Goal: Task Accomplishment & Management: Complete application form

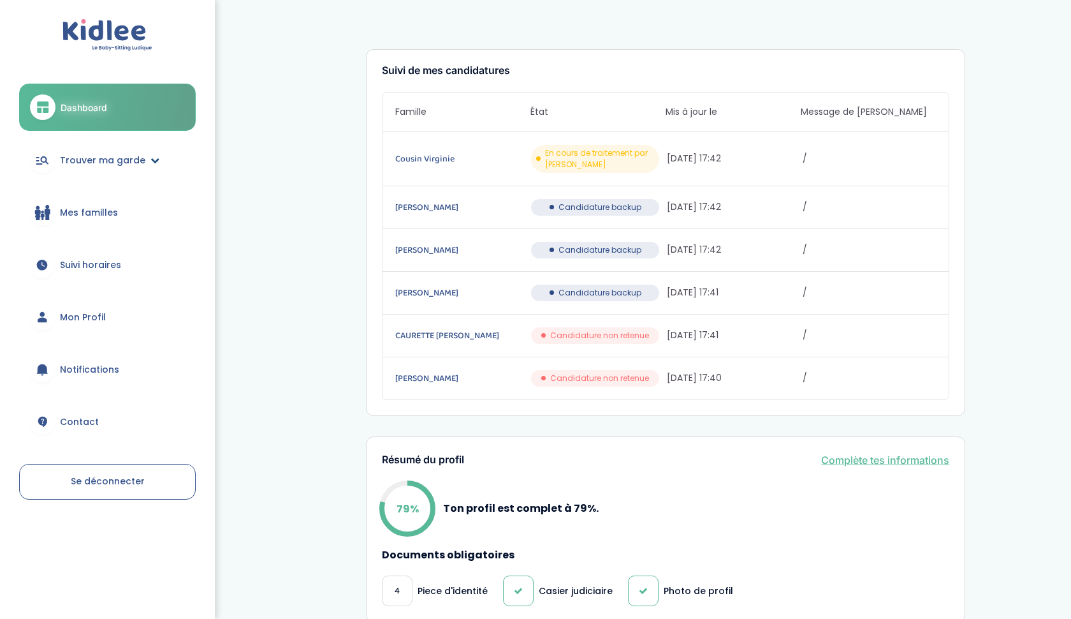
click at [130, 161] on span "Trouver ma garde" at bounding box center [102, 160] width 85 height 13
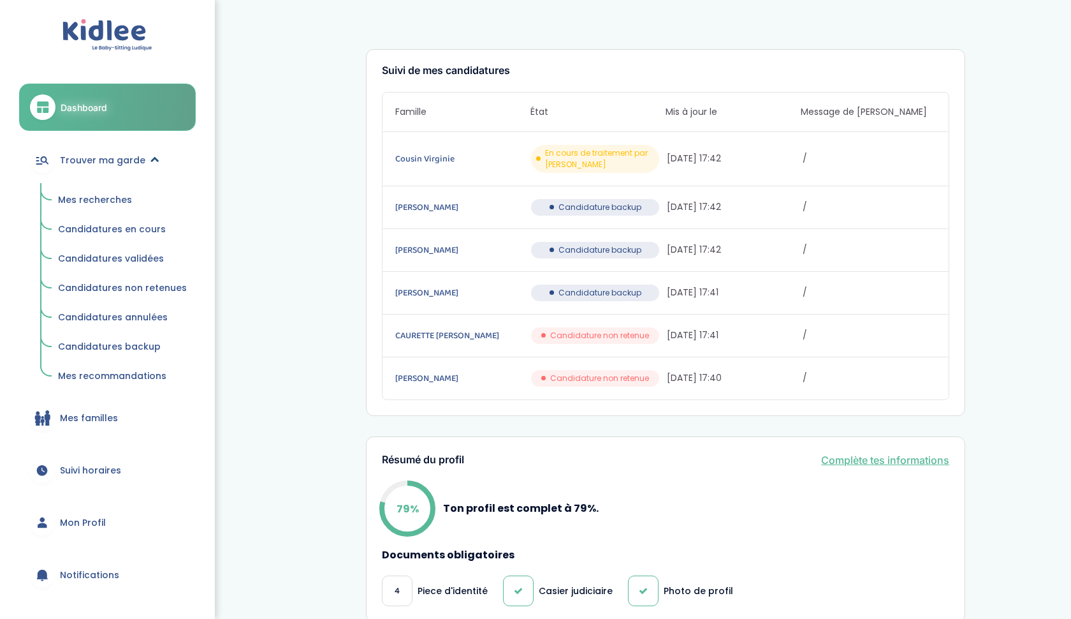
click at [108, 158] on span "Trouver ma garde" at bounding box center [102, 160] width 85 height 13
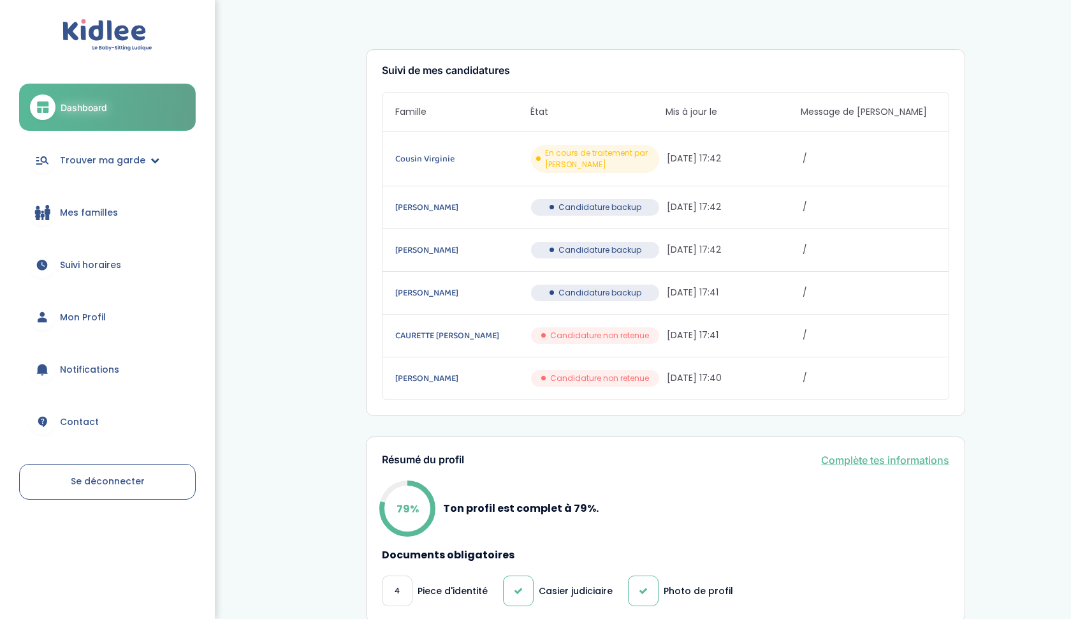
click at [108, 158] on span "Trouver ma garde" at bounding box center [102, 160] width 85 height 13
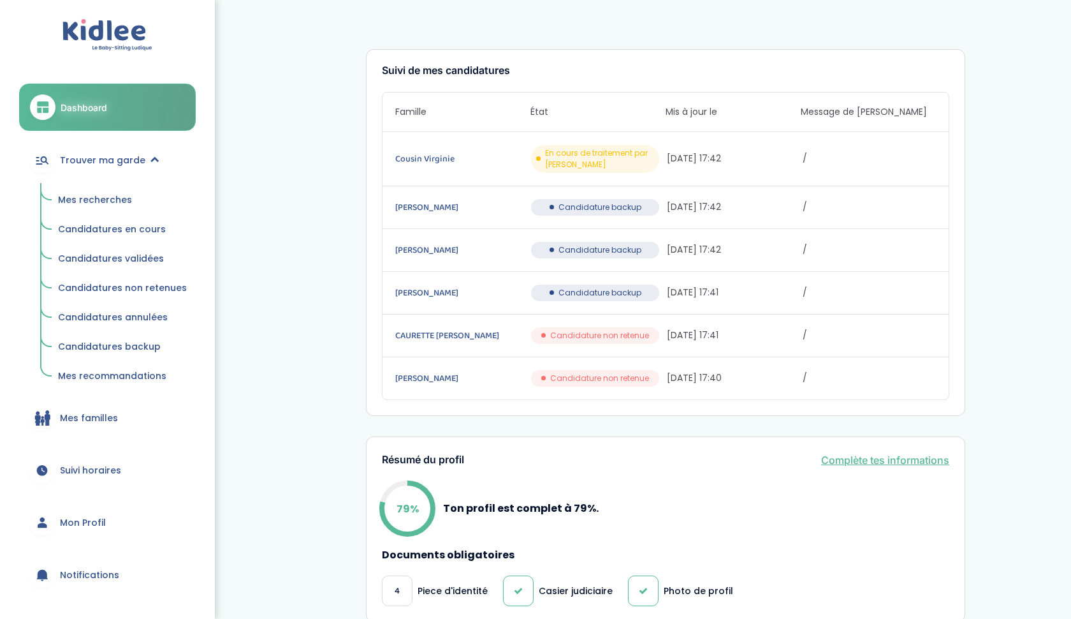
click at [90, 198] on span "Mes recherches" at bounding box center [95, 199] width 74 height 13
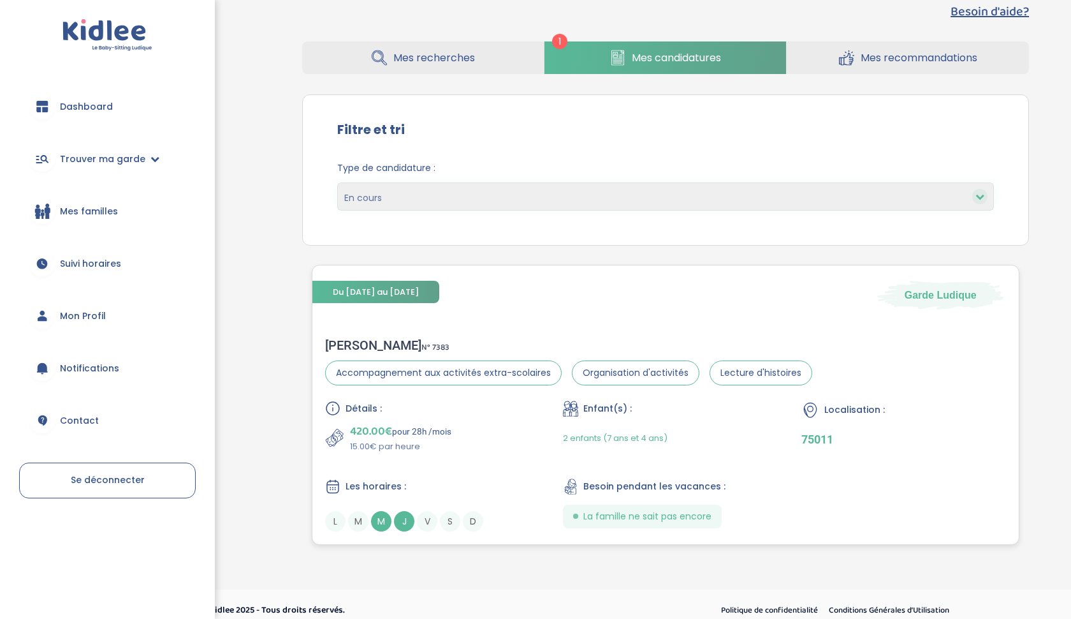
scroll to position [29, 0]
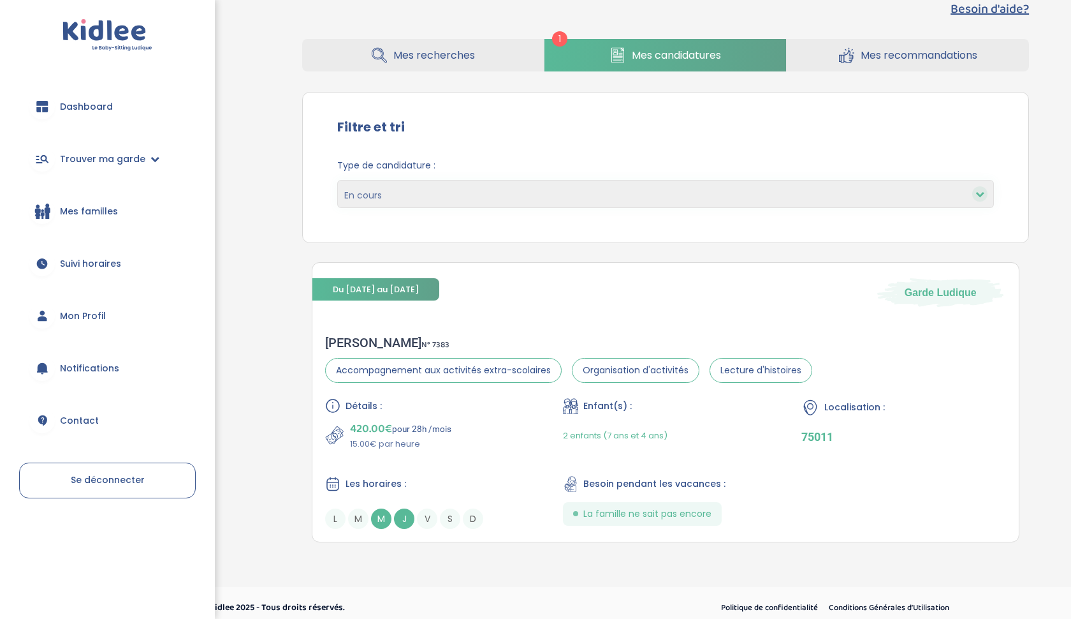
click at [449, 67] on link "Mes recherches" at bounding box center [423, 55] width 242 height 33
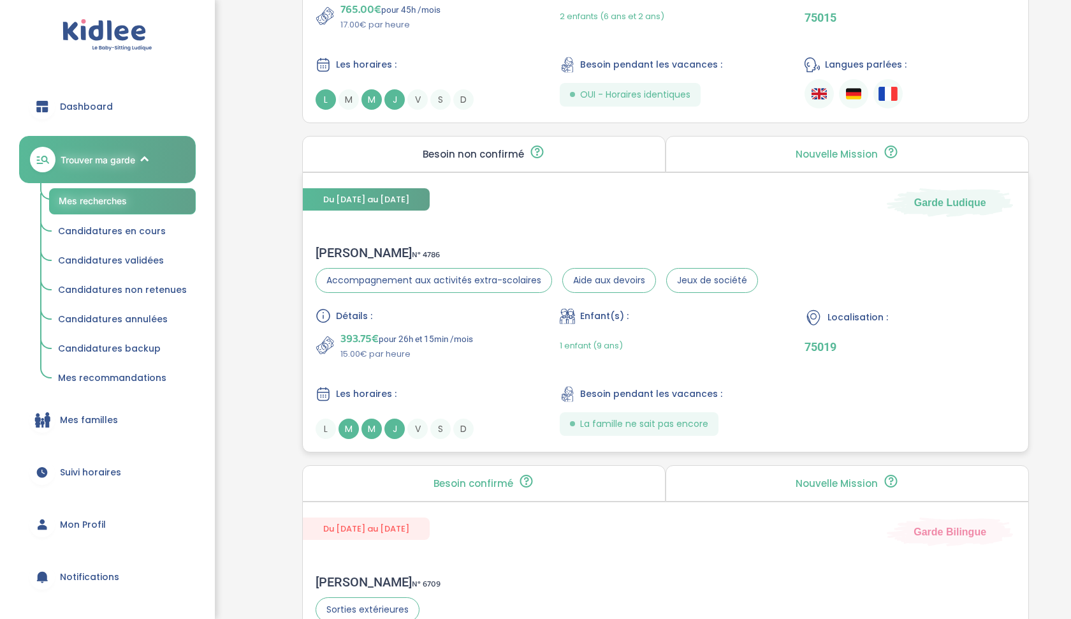
scroll to position [728, 0]
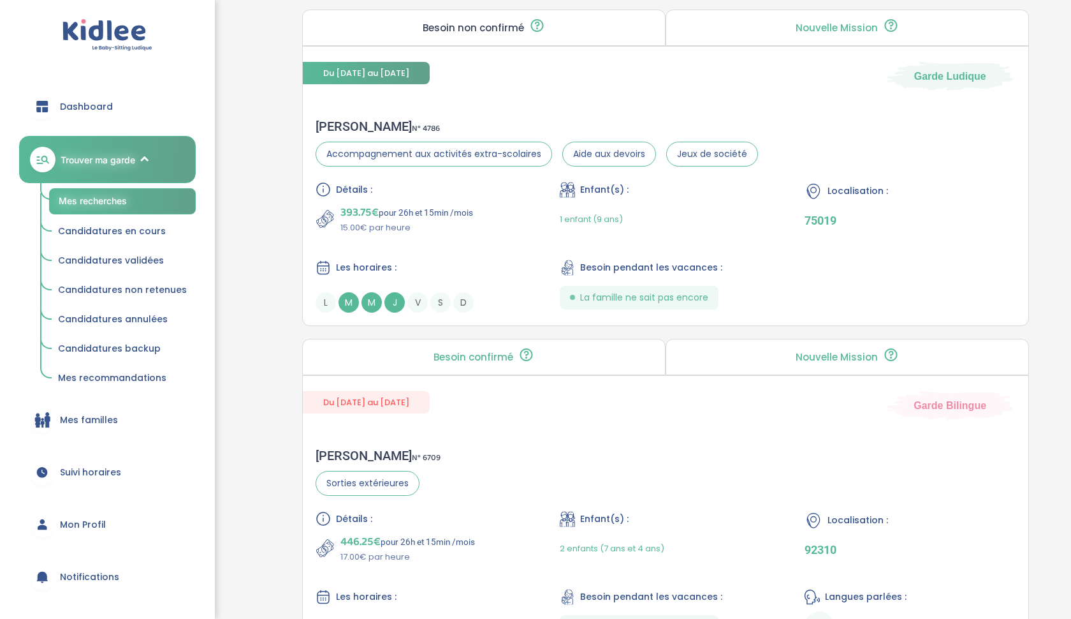
click at [455, 371] on div "Besoin confirmé Un conseiller Kidlee a confirmé le besoin de la famille lors d’…" at bounding box center [483, 357] width 363 height 36
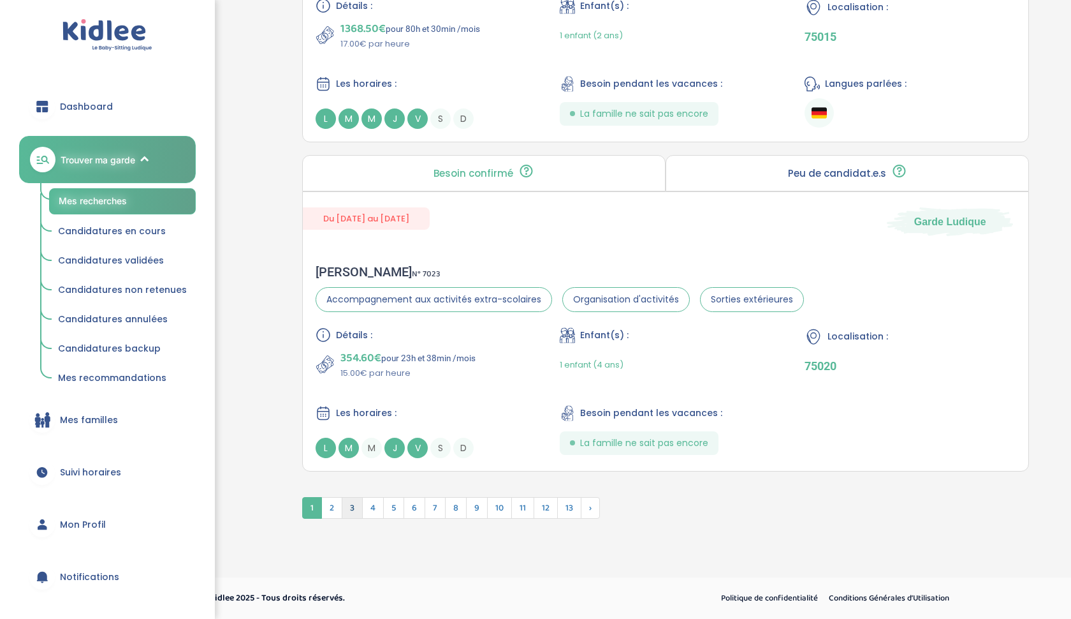
scroll to position [3305, 0]
click at [338, 507] on span "2" at bounding box center [331, 508] width 21 height 22
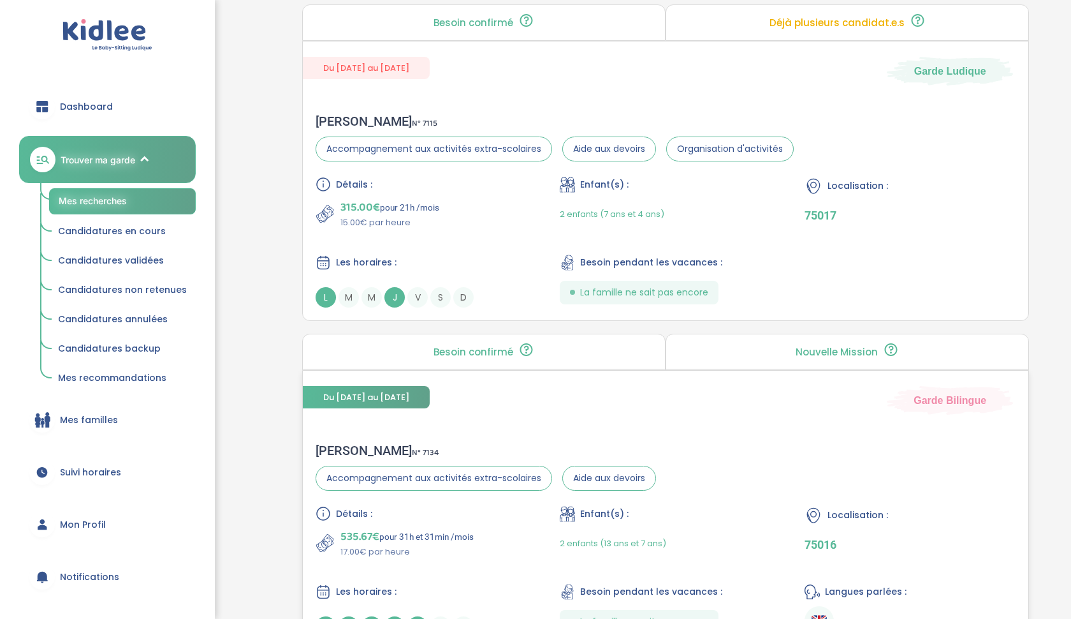
scroll to position [3098, 0]
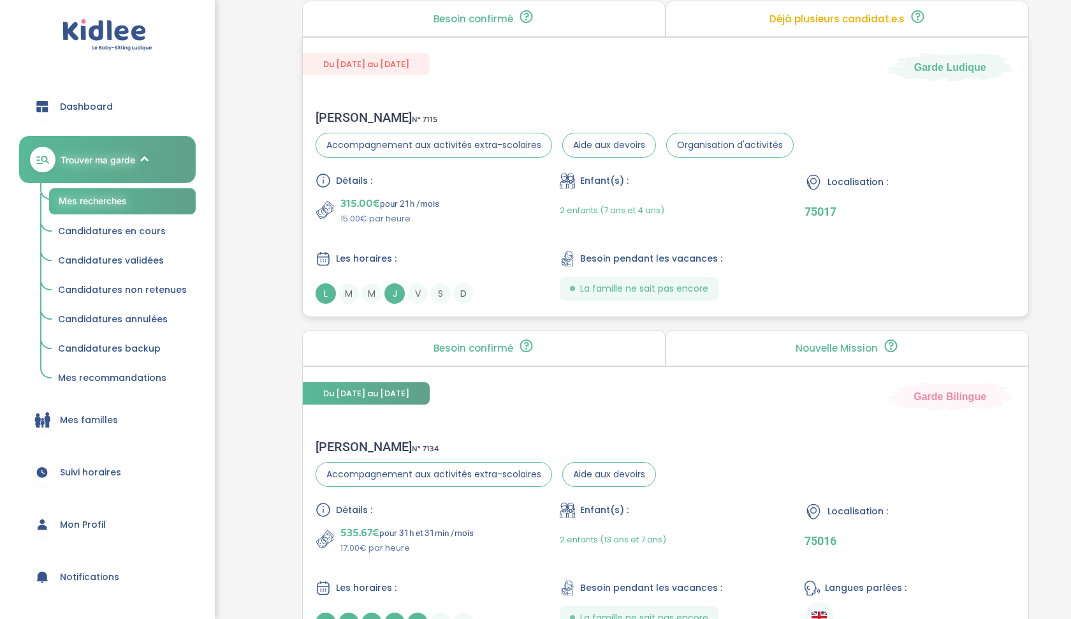
click at [403, 197] on p "315.00€ pour 21h /mois" at bounding box center [390, 203] width 99 height 18
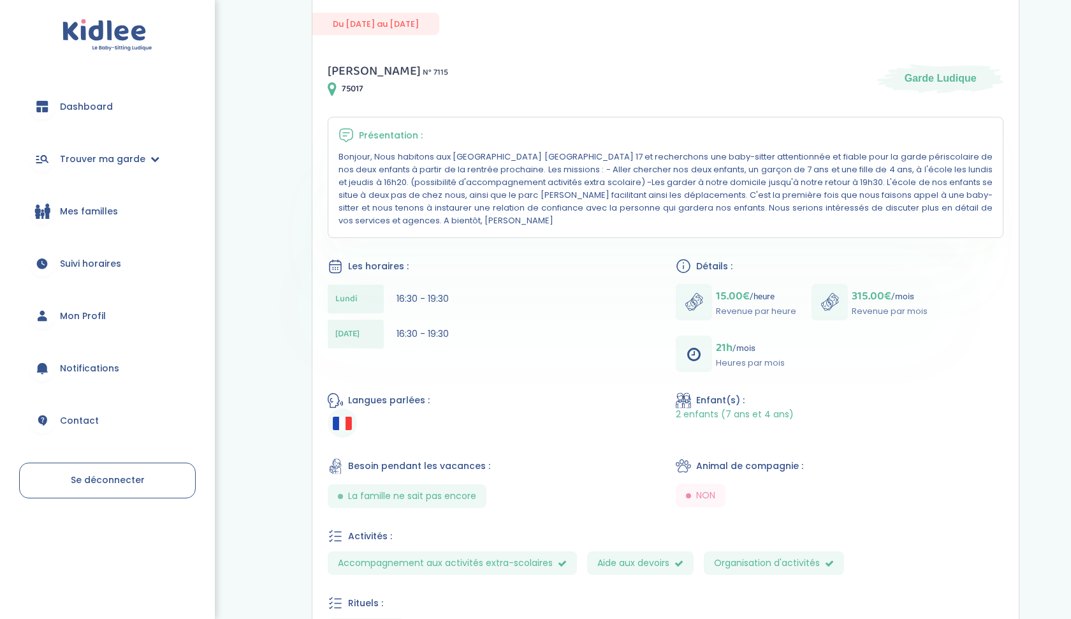
scroll to position [277, 0]
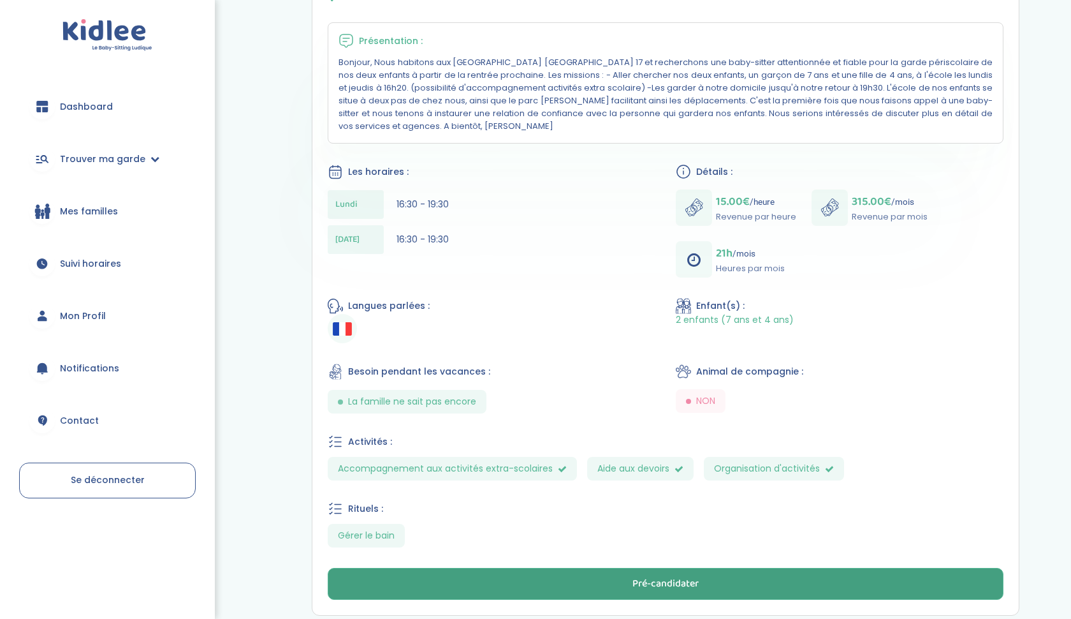
click at [594, 582] on button "Pré-candidater" at bounding box center [666, 584] width 676 height 32
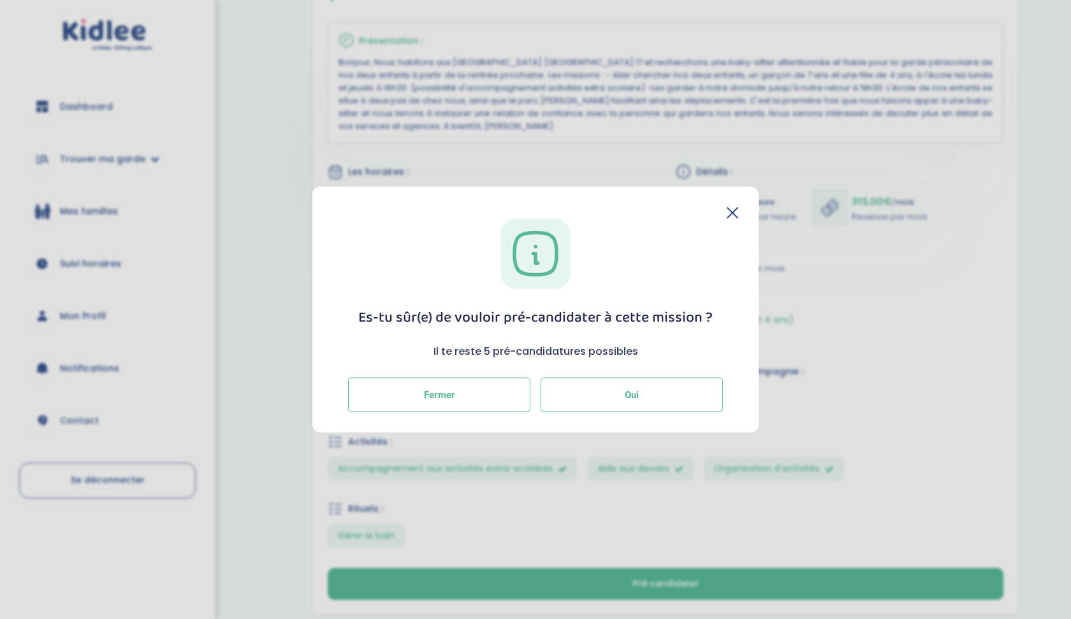
click at [650, 406] on button "Oui" at bounding box center [632, 394] width 182 height 34
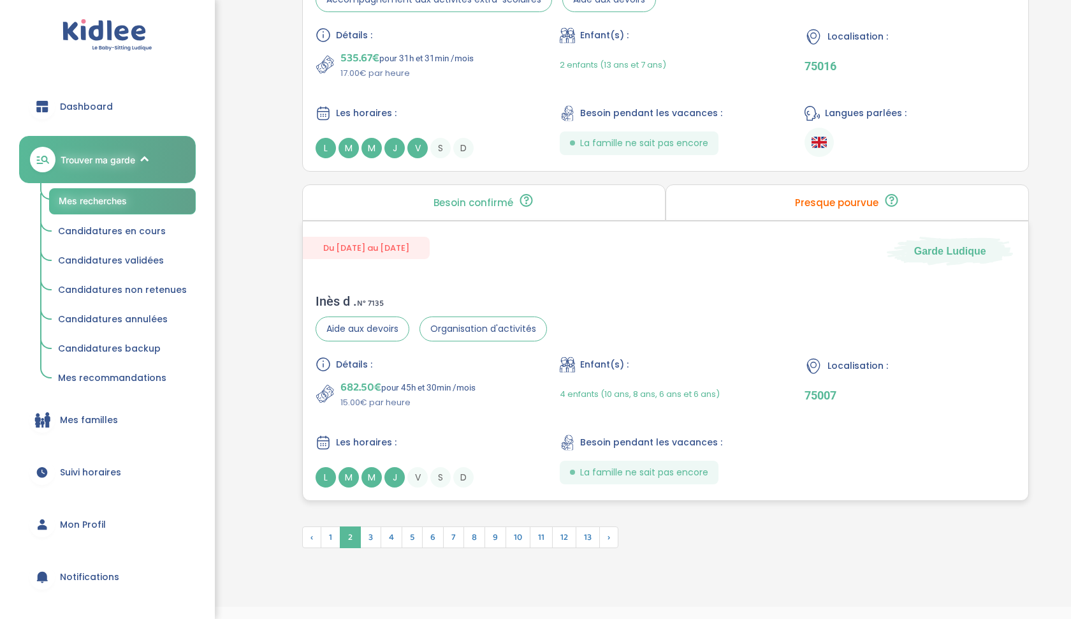
scroll to position [3275, 0]
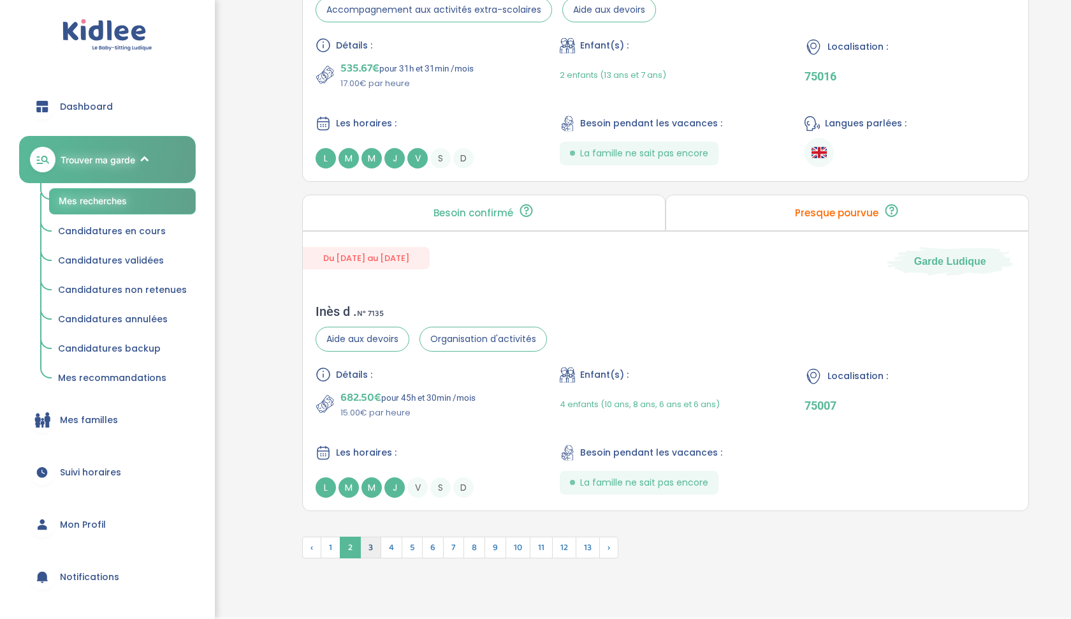
click at [371, 549] on span "3" at bounding box center [370, 547] width 21 height 22
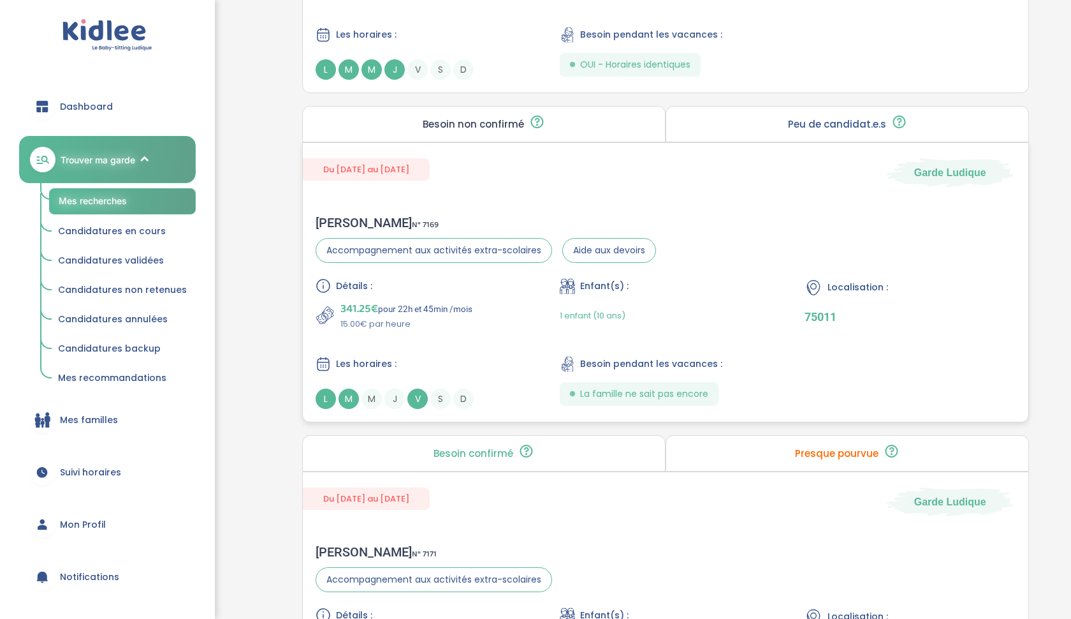
scroll to position [2408, 0]
click at [555, 214] on div "Laura M . N° 7169 Accompagnement aux activités extra-scolaires Aide aux devoirs…" at bounding box center [666, 312] width 726 height 219
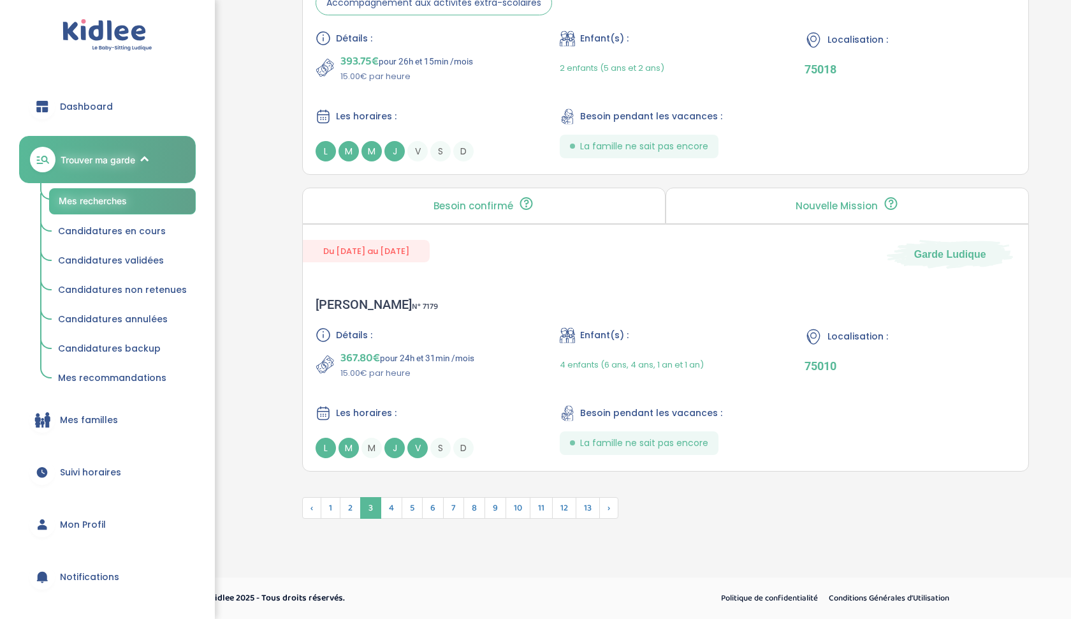
scroll to position [3315, 0]
click at [393, 515] on span "4" at bounding box center [392, 508] width 22 height 22
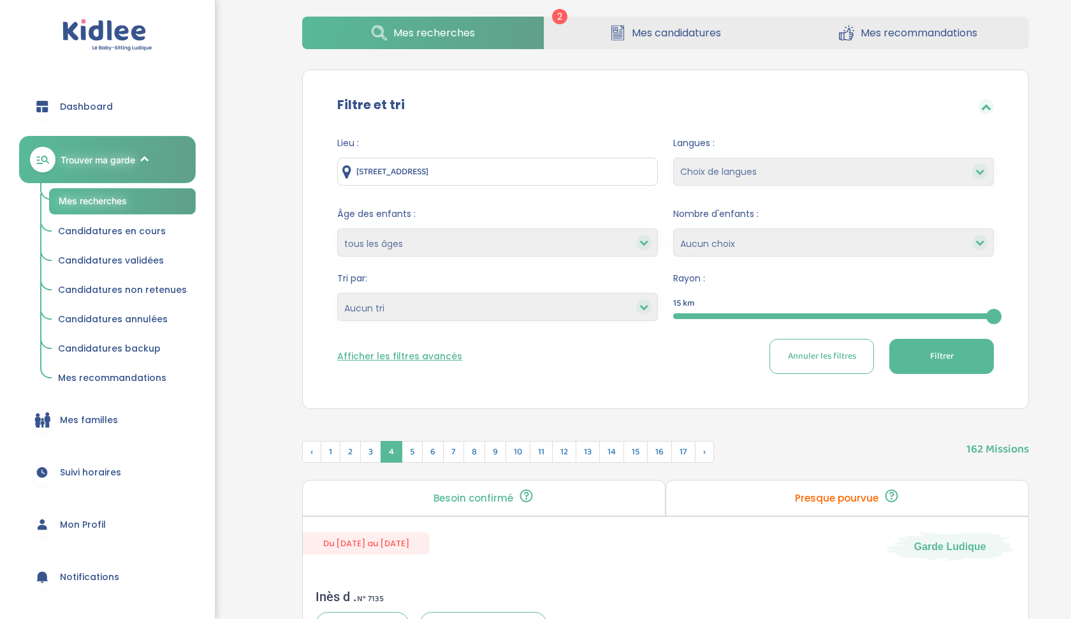
scroll to position [96, 0]
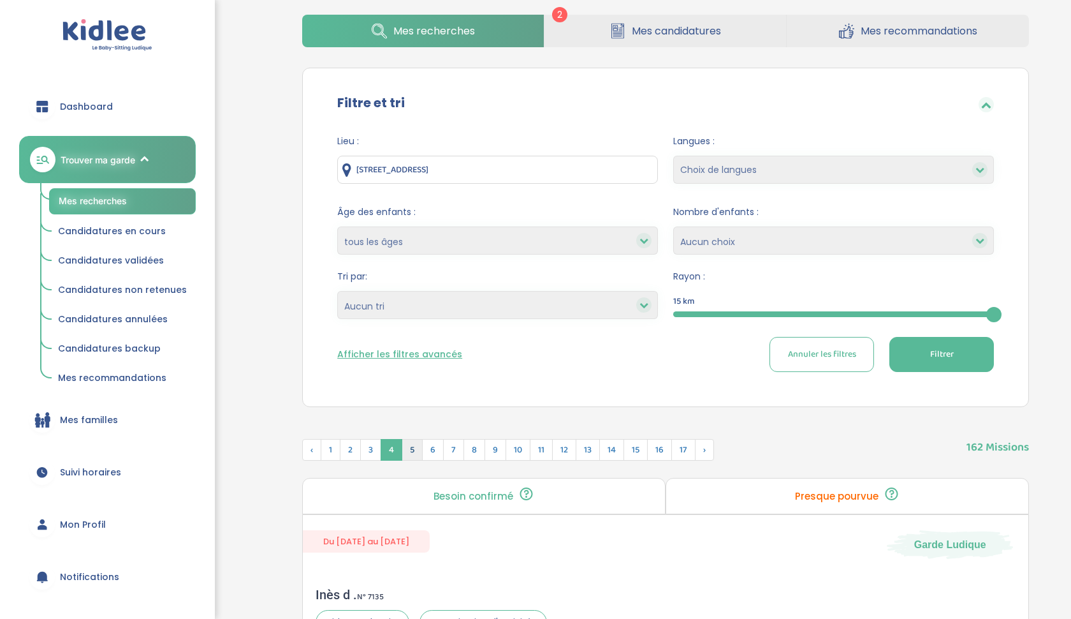
click at [414, 448] on span "5" at bounding box center [412, 450] width 21 height 22
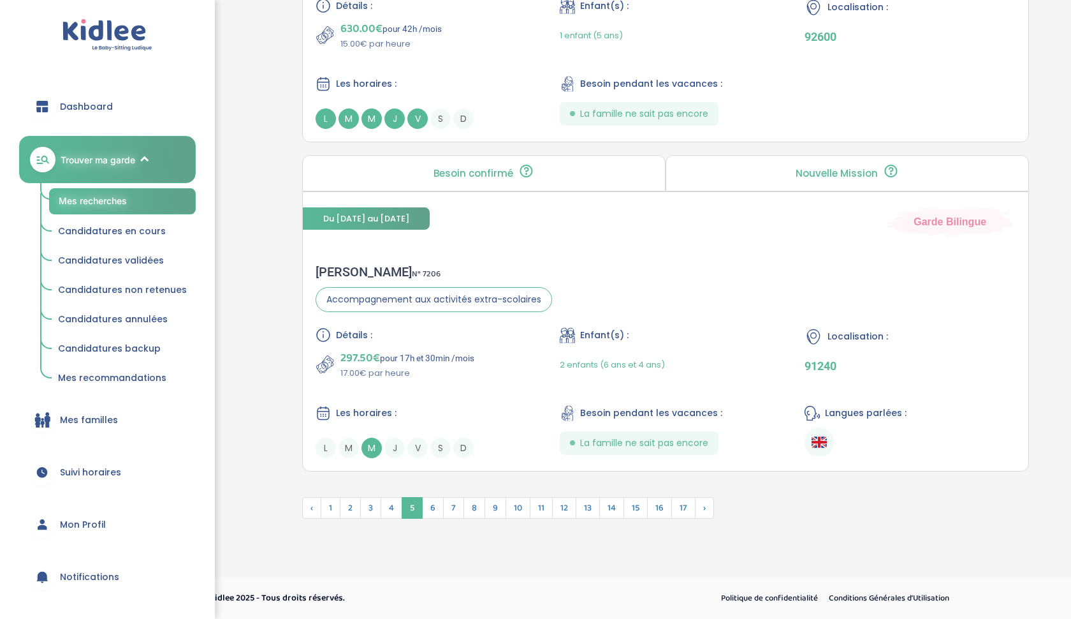
scroll to position [3347, 0]
click at [439, 512] on span "6" at bounding box center [433, 508] width 22 height 22
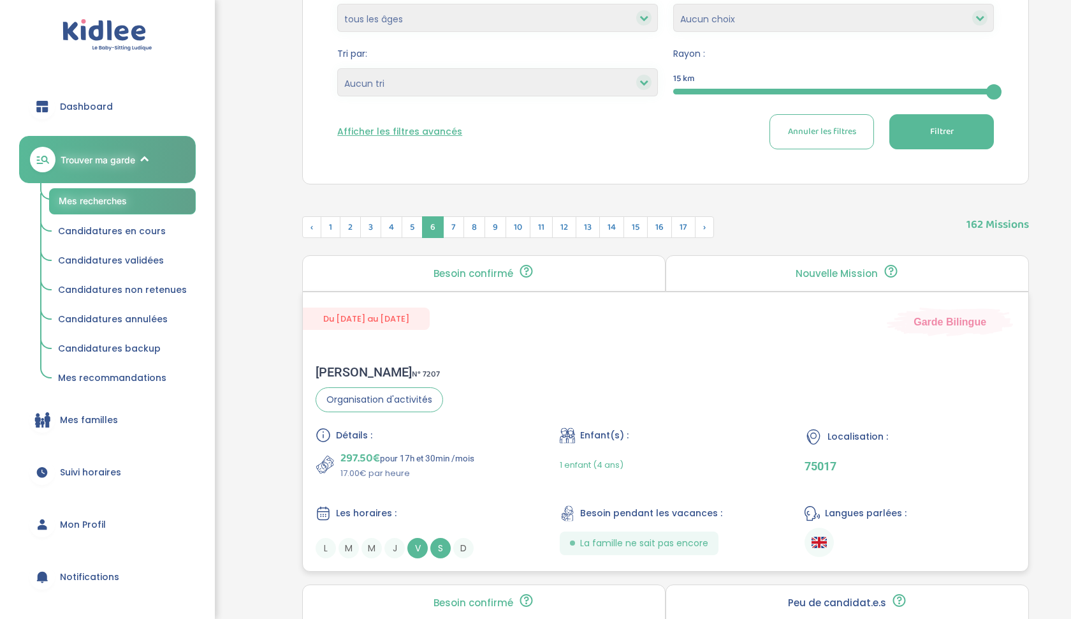
scroll to position [330, 0]
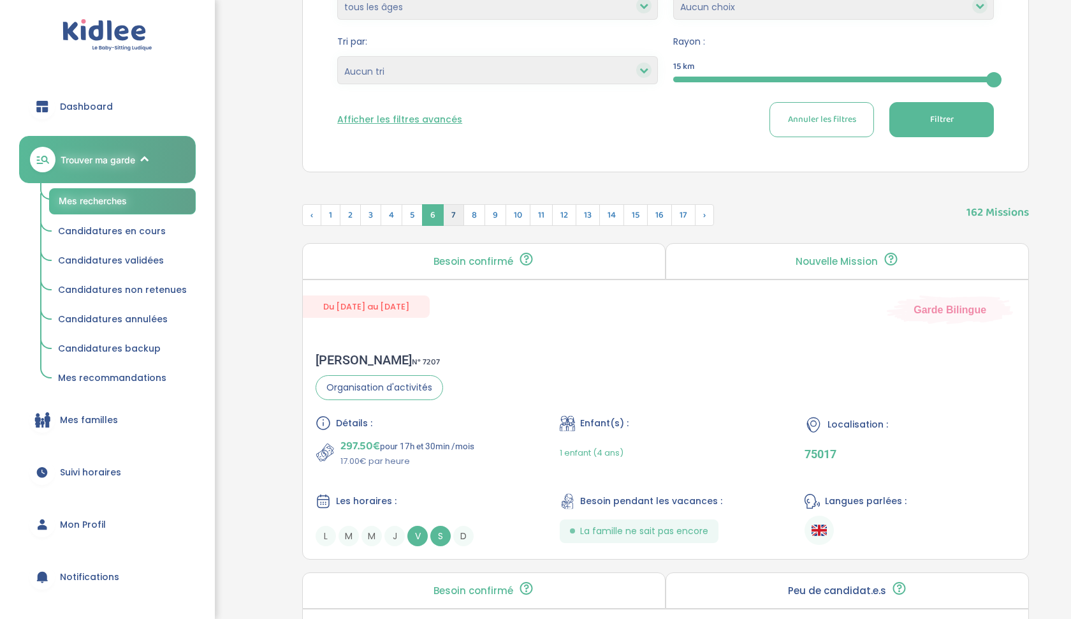
click at [453, 219] on span "7" at bounding box center [453, 215] width 21 height 22
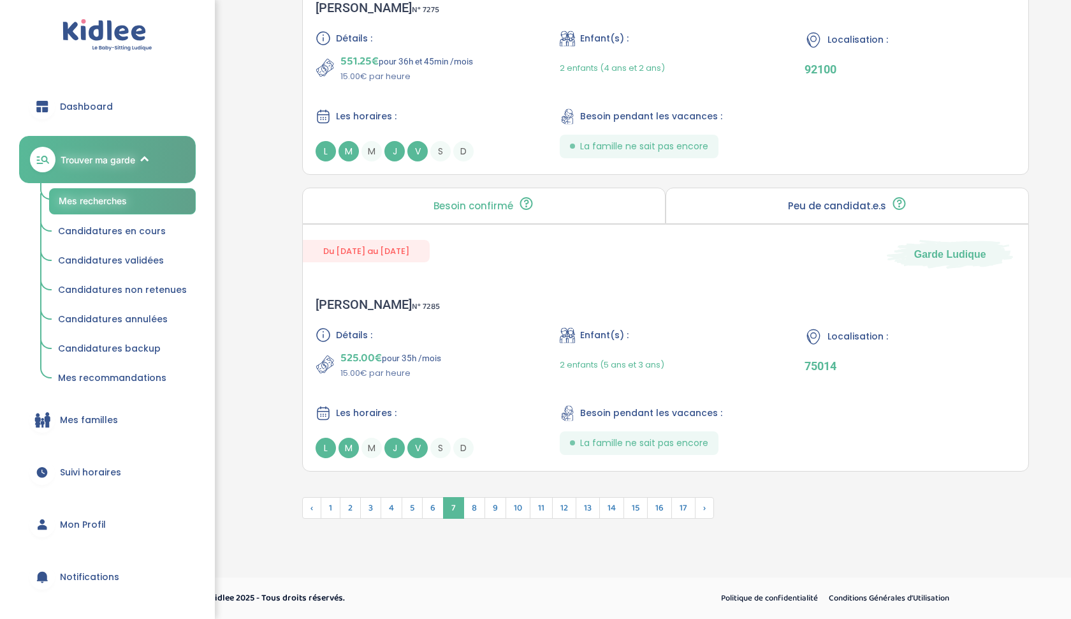
scroll to position [3250, 0]
click at [474, 513] on span "8" at bounding box center [475, 508] width 22 height 22
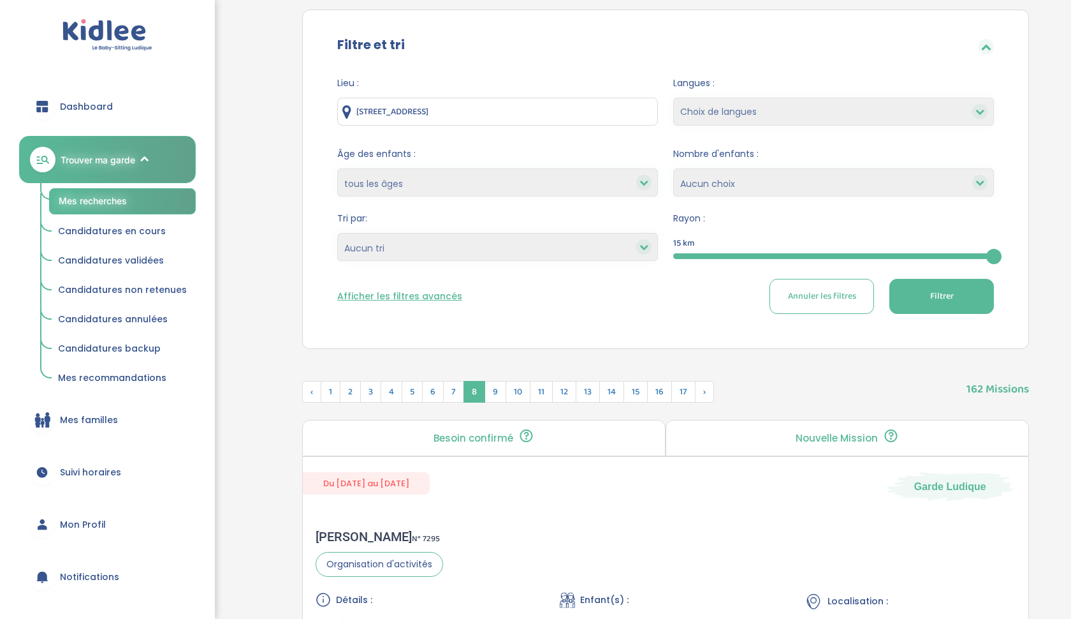
scroll to position [172, 0]
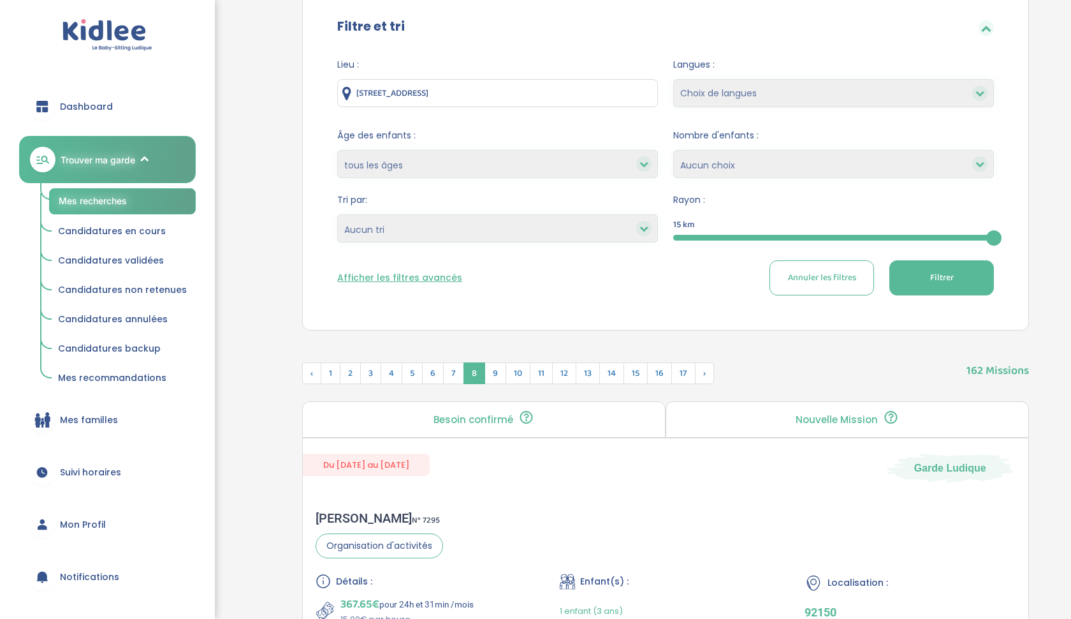
click at [909, 235] on div at bounding box center [833, 238] width 321 height 6
click at [921, 237] on div "10" at bounding box center [833, 238] width 321 height 6
click at [955, 233] on div "10" at bounding box center [833, 237] width 321 height 15
click at [946, 233] on div "15" at bounding box center [833, 237] width 321 height 15
click at [936, 237] on div at bounding box center [833, 238] width 321 height 6
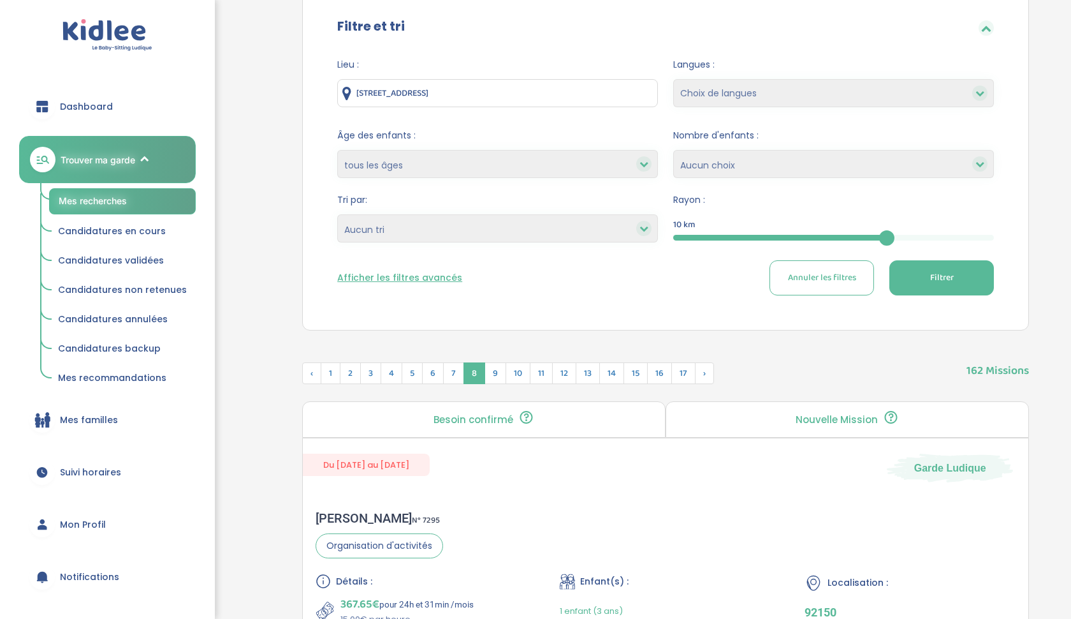
click at [950, 278] on span "Filtrer" at bounding box center [942, 277] width 24 height 13
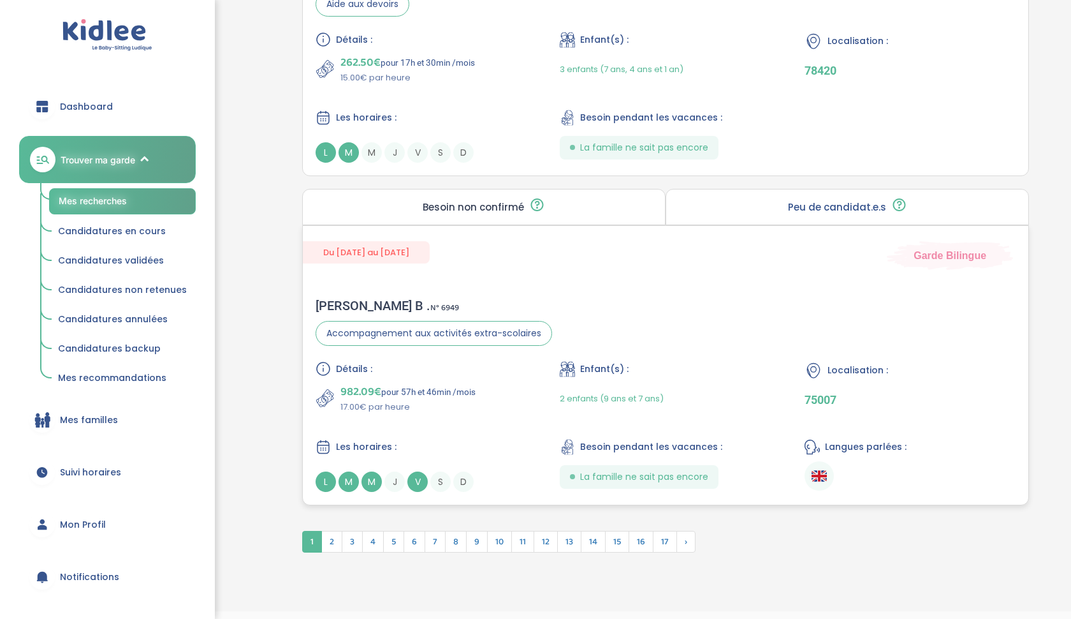
scroll to position [3347, 0]
click at [332, 532] on span "2" at bounding box center [331, 543] width 21 height 22
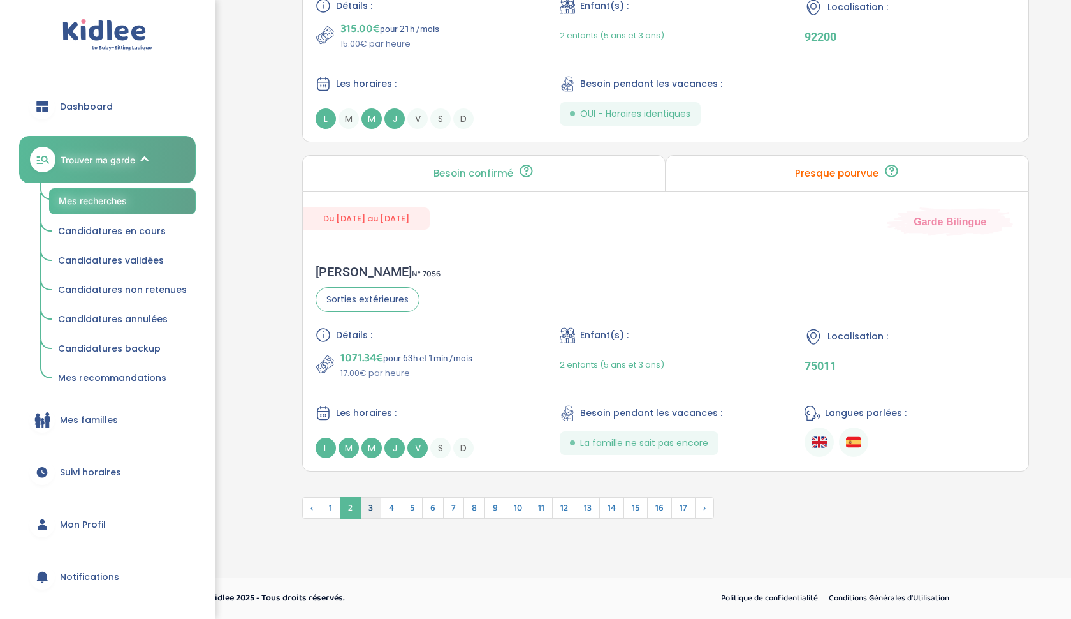
click at [374, 503] on span "3" at bounding box center [370, 508] width 21 height 22
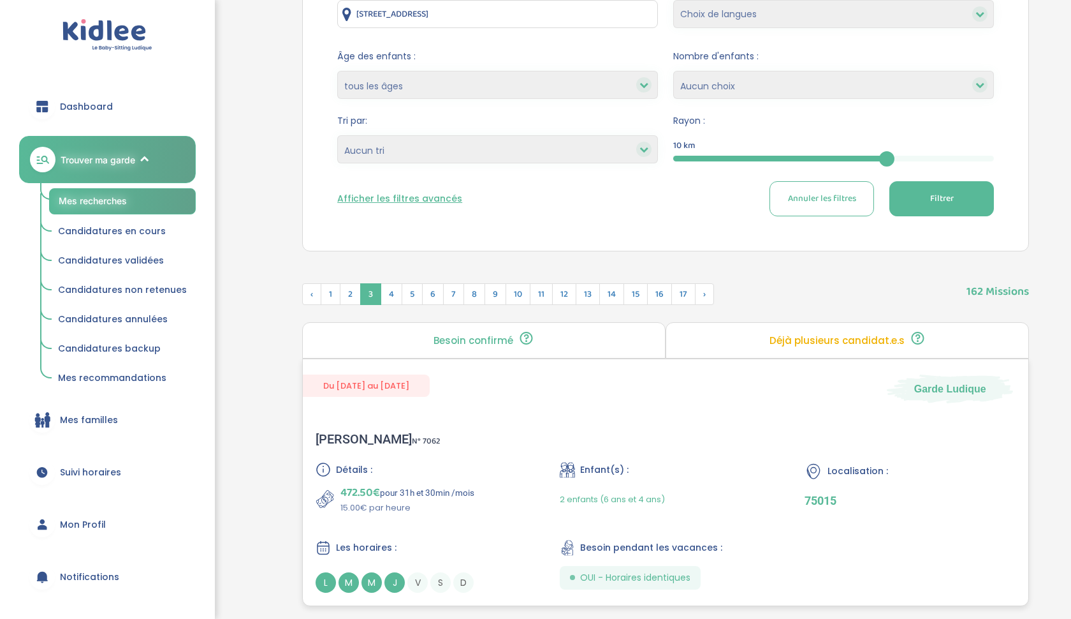
scroll to position [247, 0]
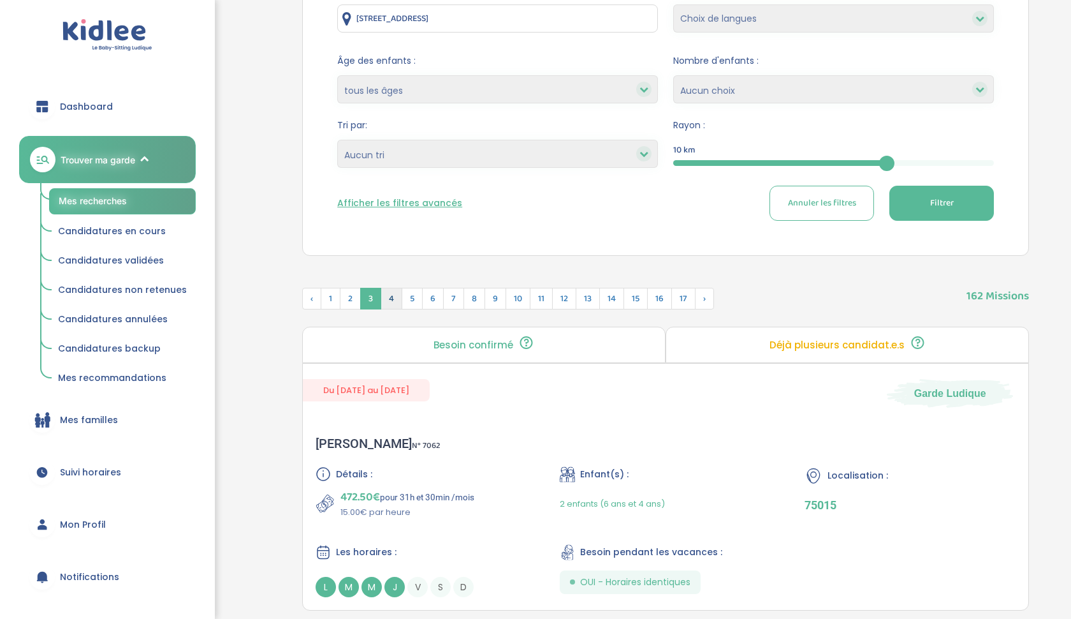
click at [387, 294] on span "4" at bounding box center [392, 299] width 22 height 22
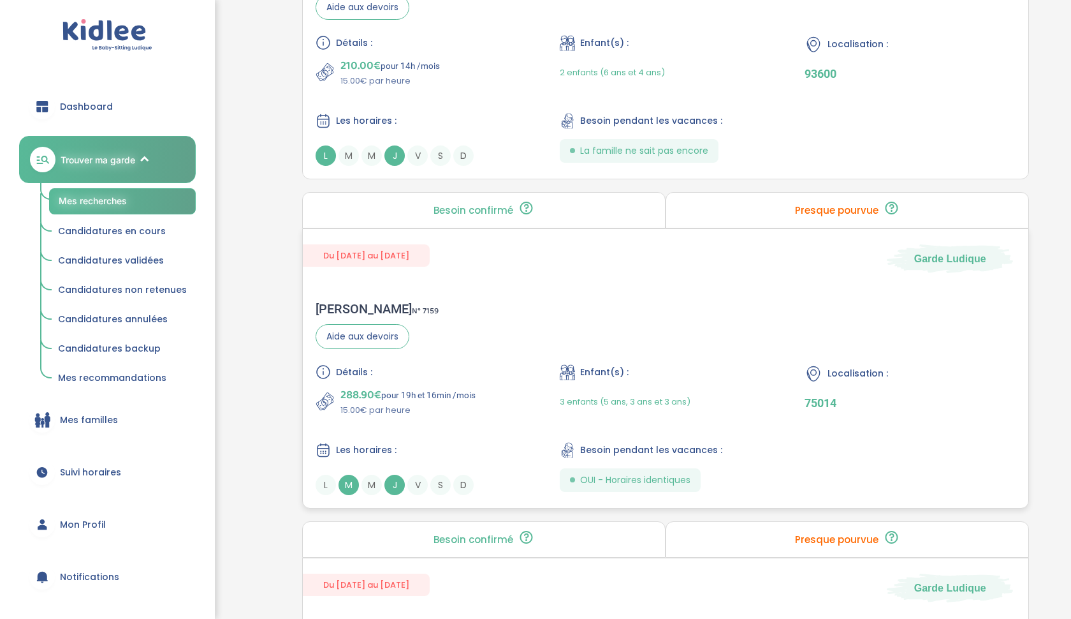
scroll to position [2355, 0]
click at [387, 294] on div "Agnes d . N° 7159 Aide aux devoirs Détails : 288.90€ pour 19h et 16min /mois 15…" at bounding box center [666, 398] width 726 height 219
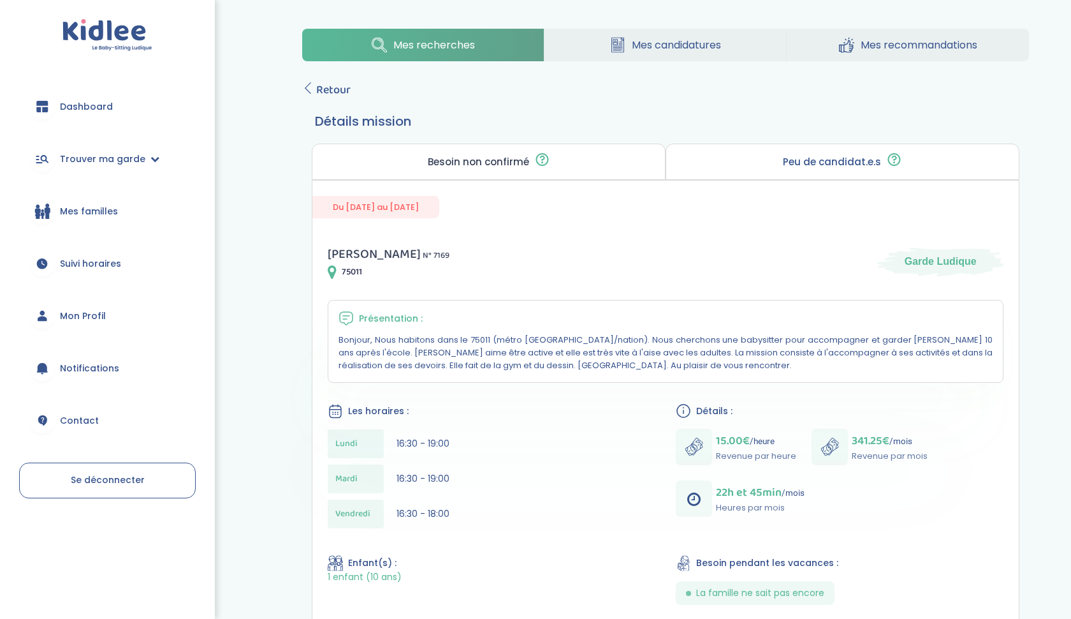
click at [555, 214] on div "Du [DATE] au [DATE]" at bounding box center [665, 199] width 707 height 38
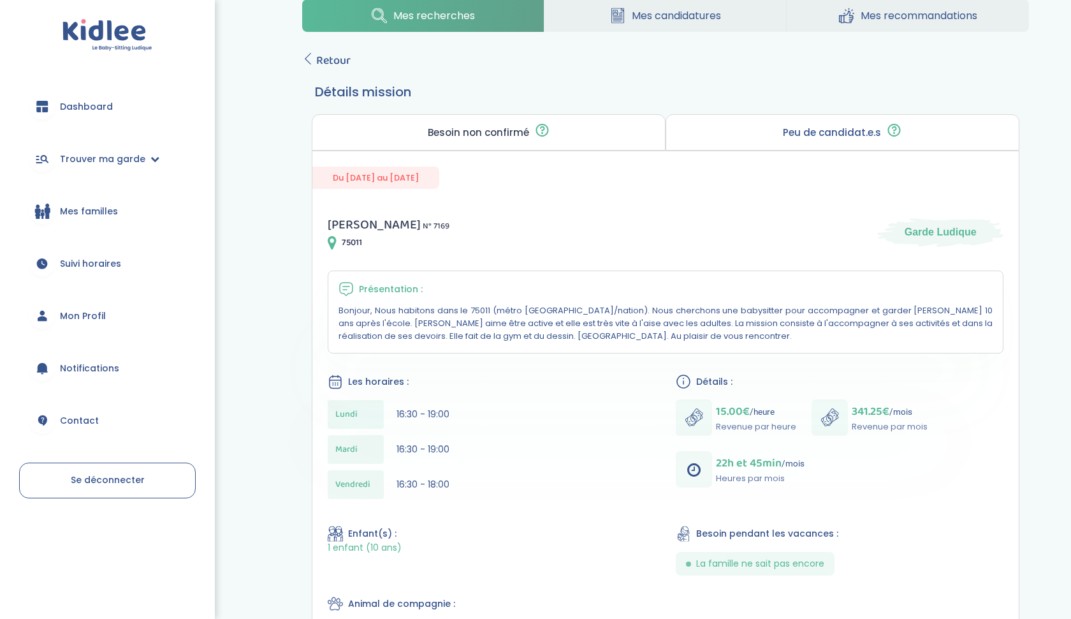
scroll to position [6, 0]
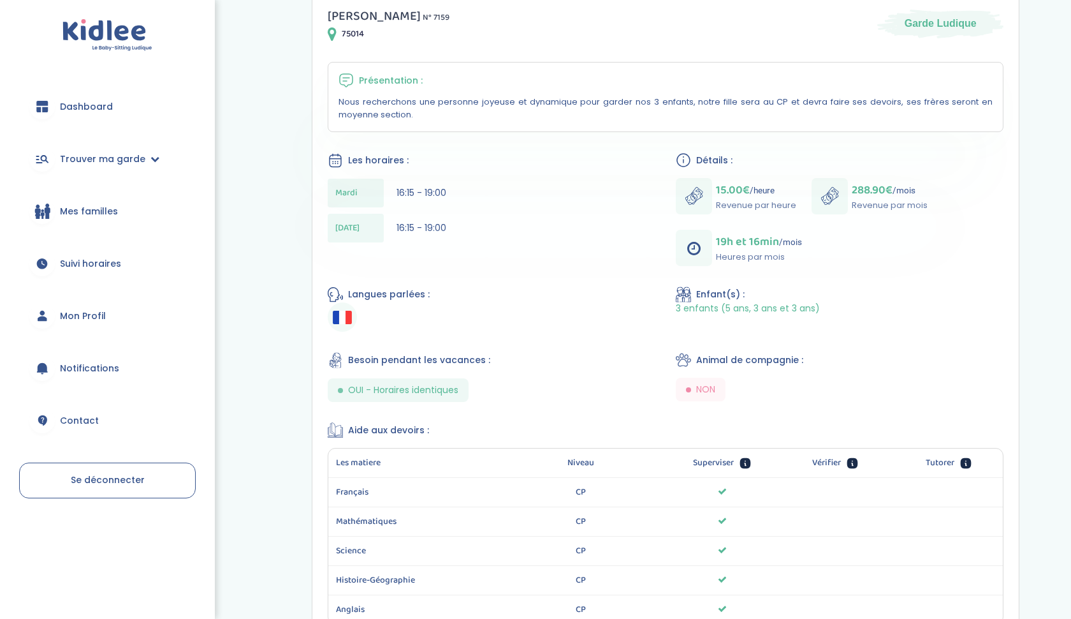
scroll to position [332, 0]
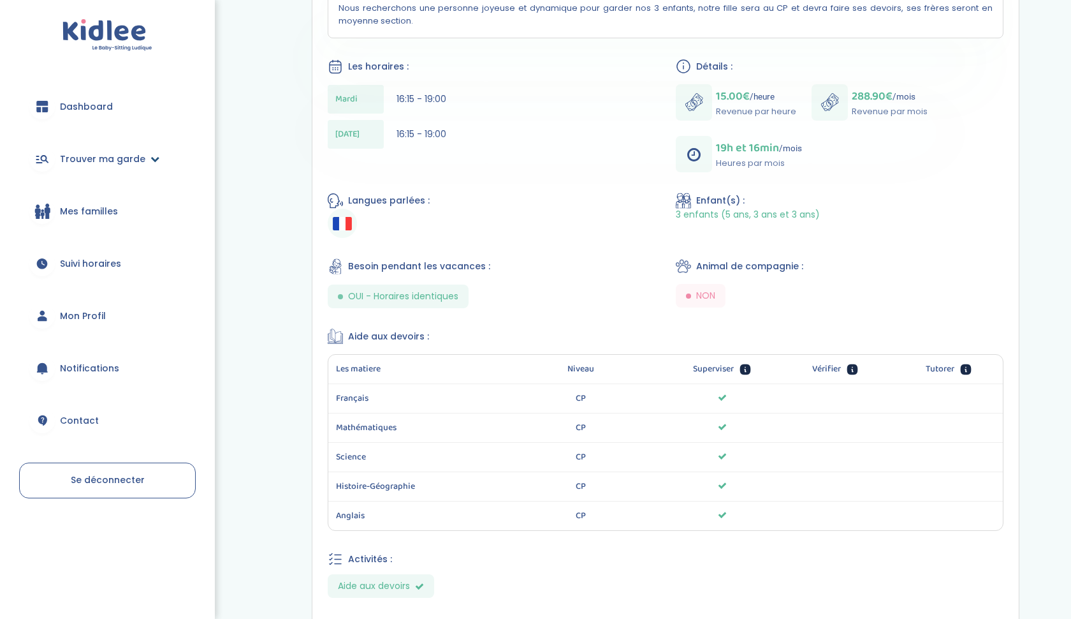
click at [89, 162] on span "Trouver ma garde" at bounding box center [102, 158] width 85 height 13
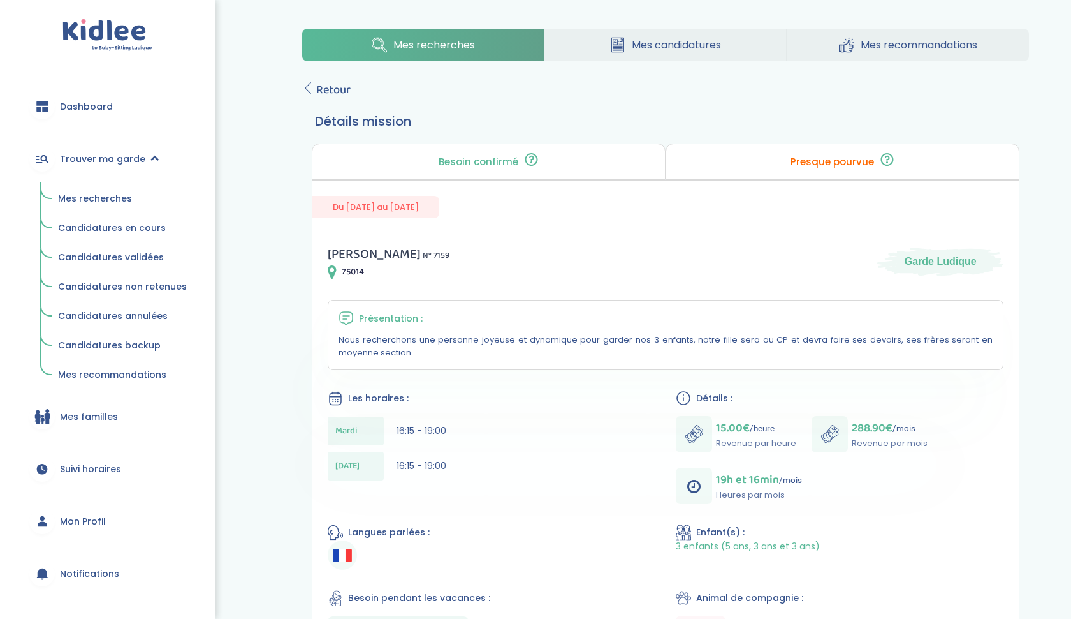
click at [622, 46] on icon at bounding box center [617, 45] width 15 height 16
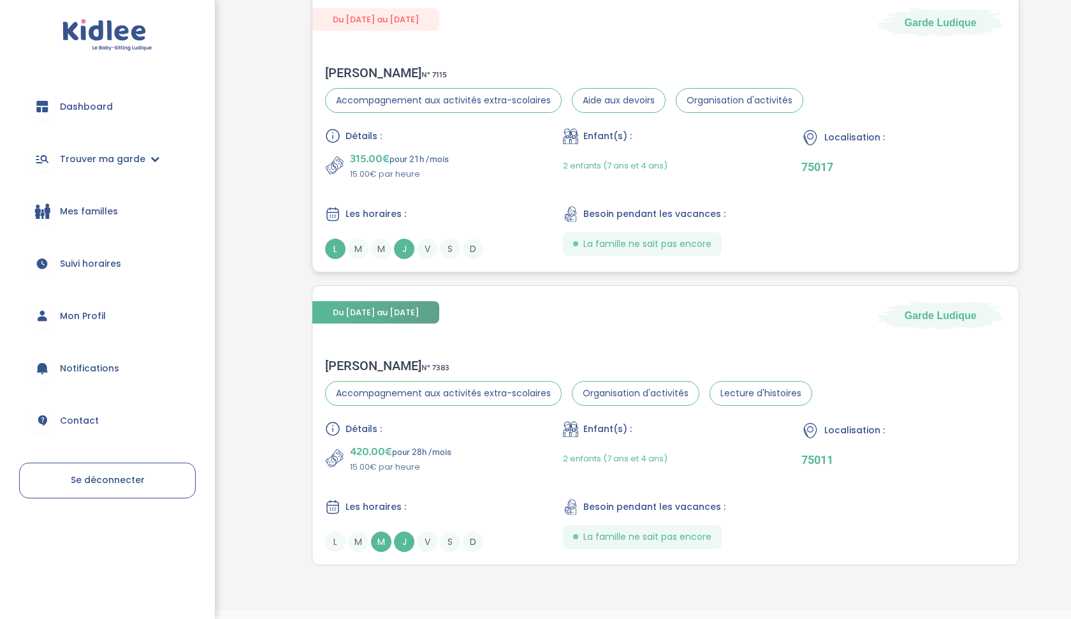
scroll to position [315, 0]
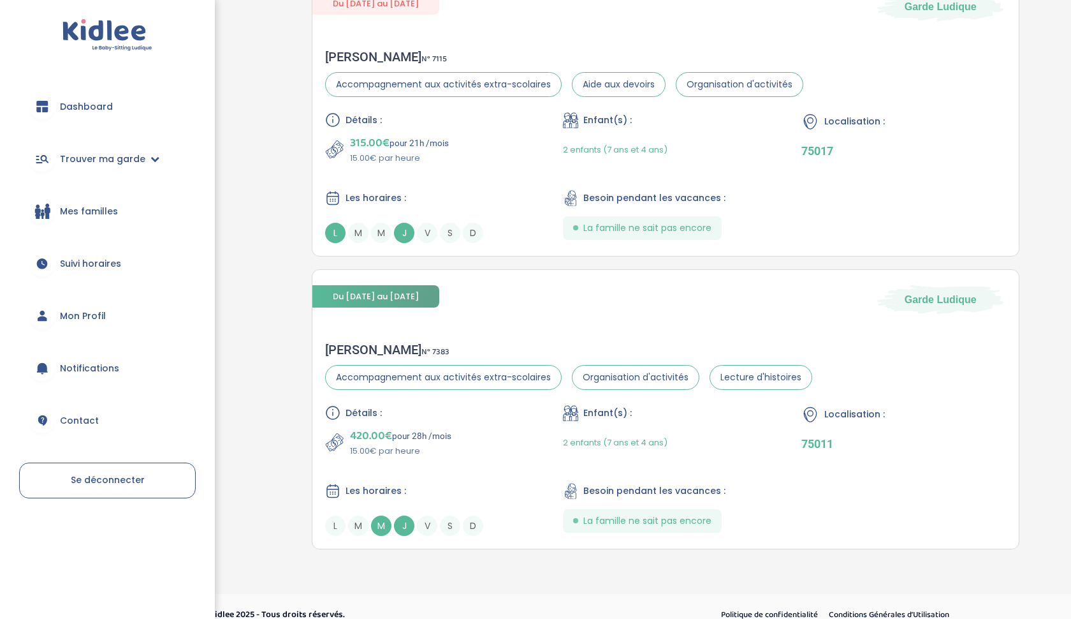
click at [94, 113] on span "Dashboard" at bounding box center [86, 106] width 53 height 13
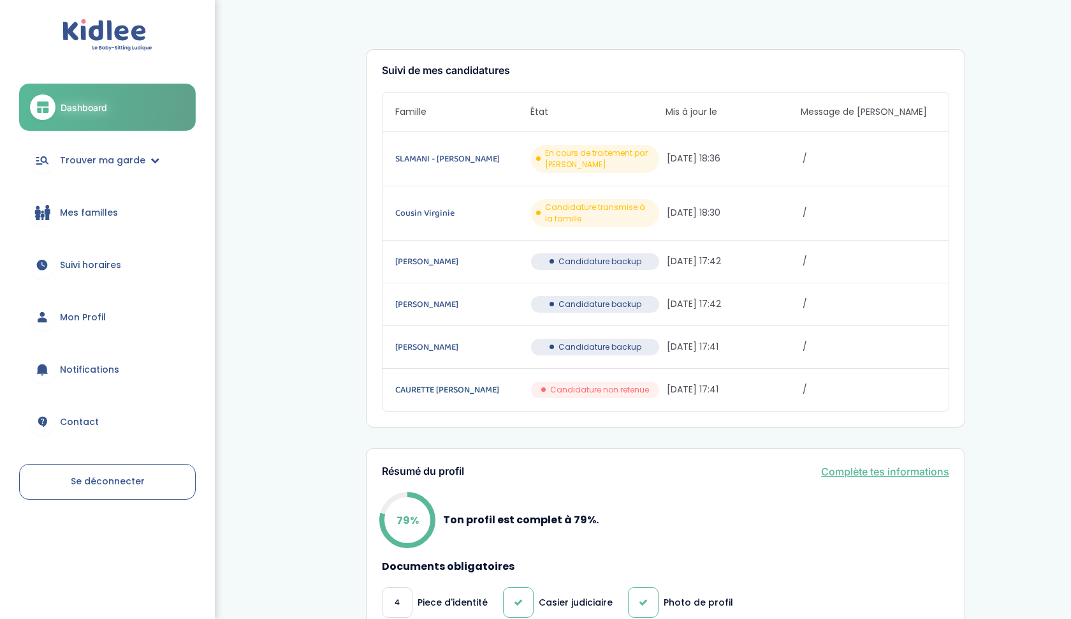
click at [430, 389] on link "CAURETTE Maud" at bounding box center [461, 390] width 133 height 14
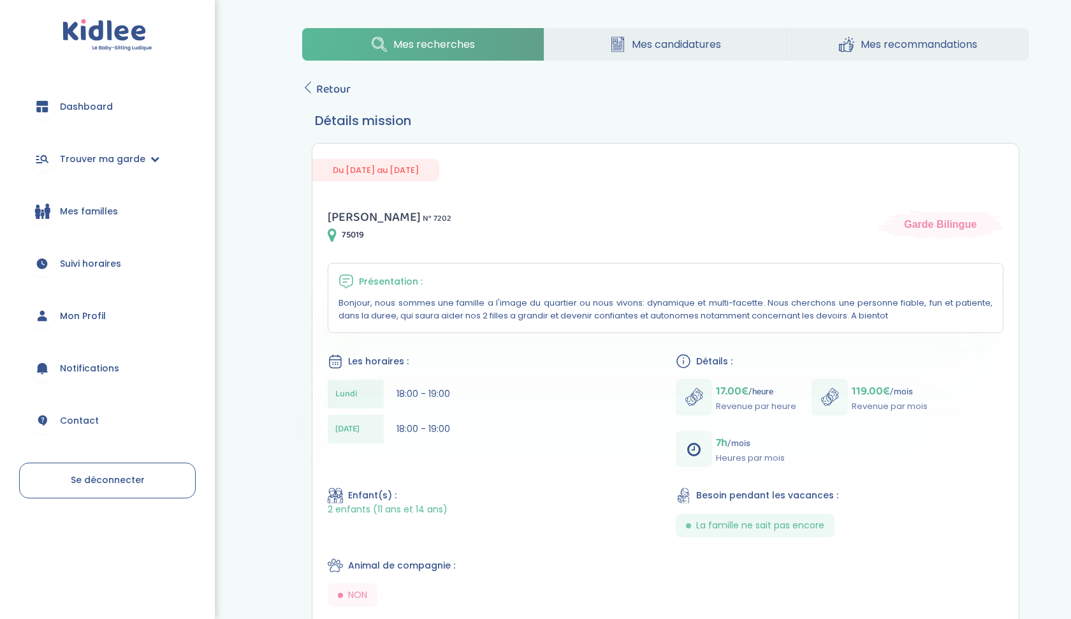
scroll to position [3, 0]
